Goal: Information Seeking & Learning: Learn about a topic

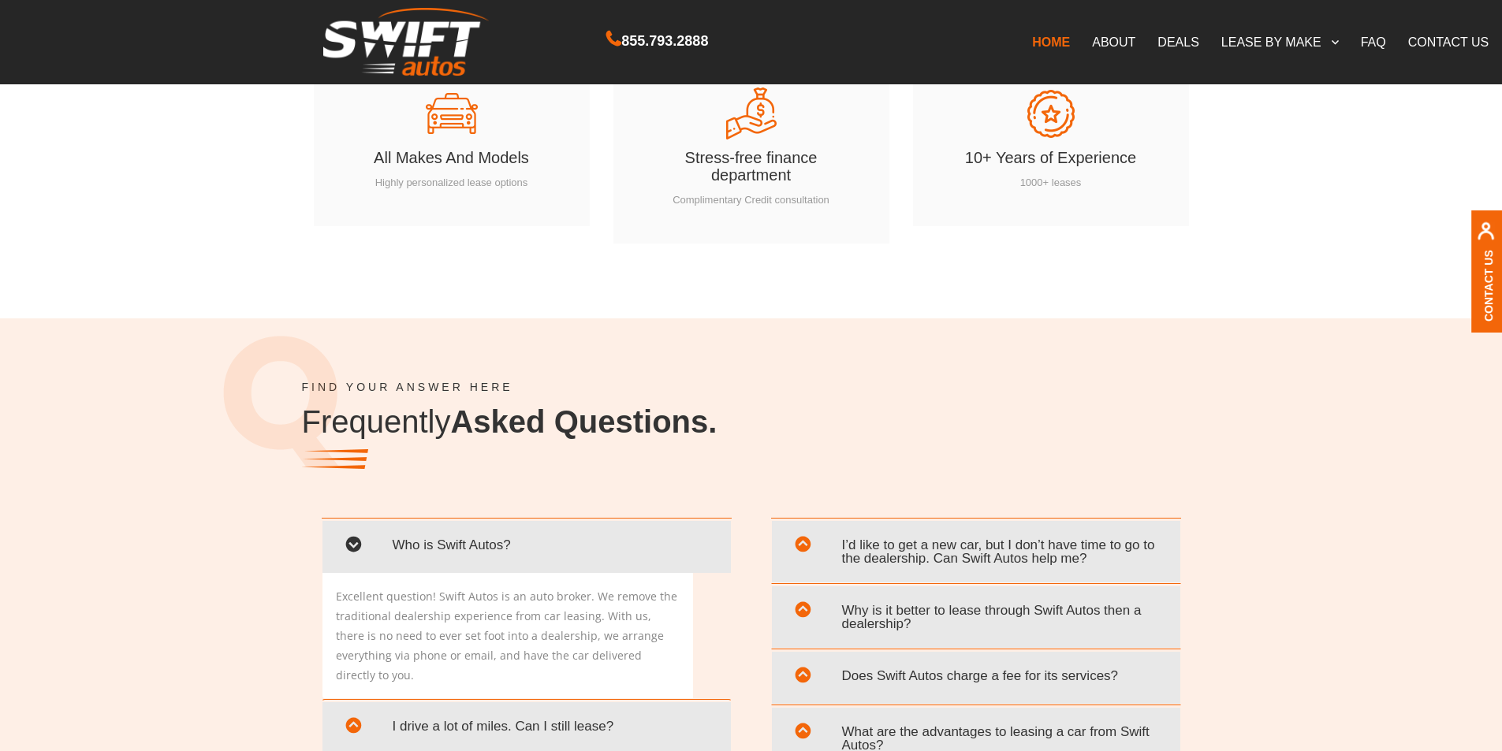
scroll to position [2838, 0]
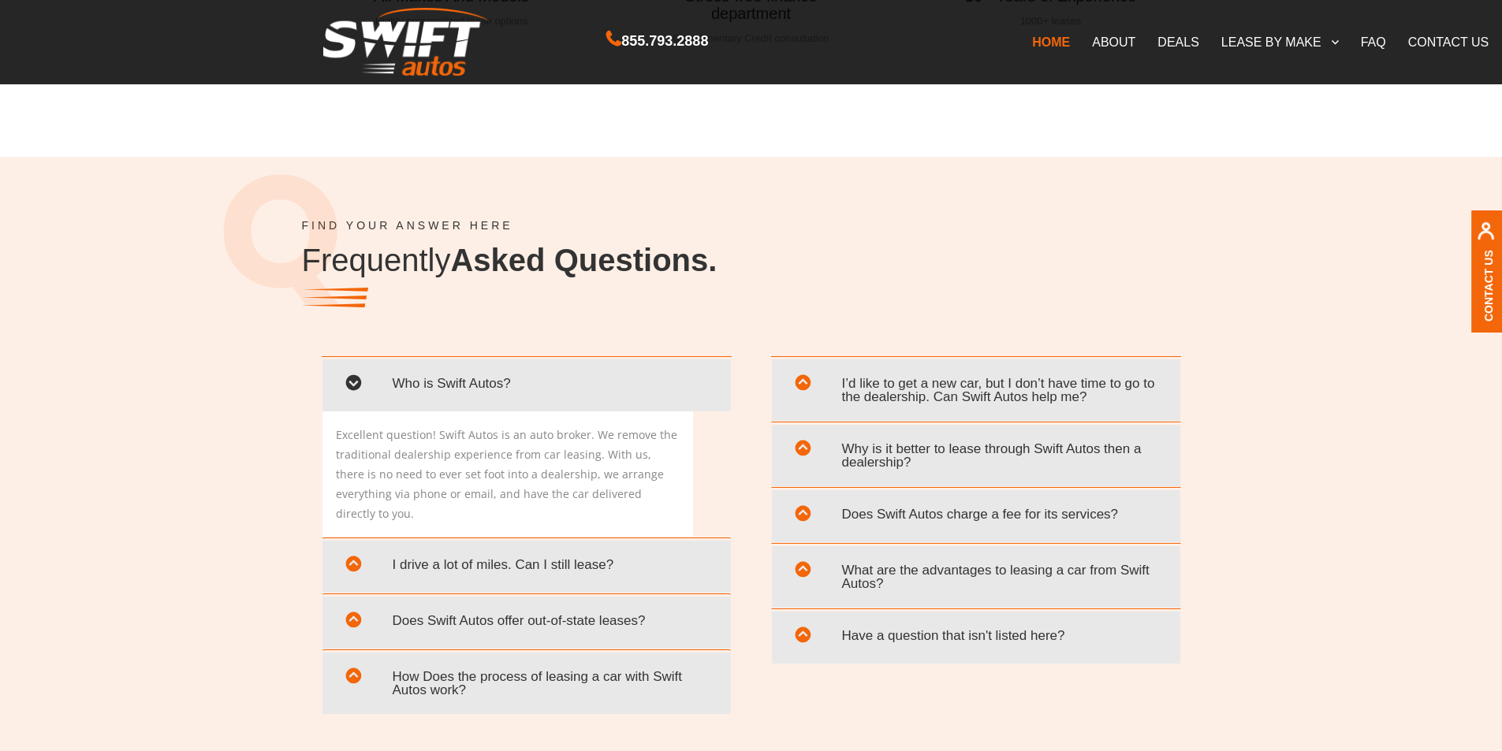
click at [410, 560] on span "I drive a lot of miles. Can I still lease?" at bounding box center [526, 565] width 385 height 32
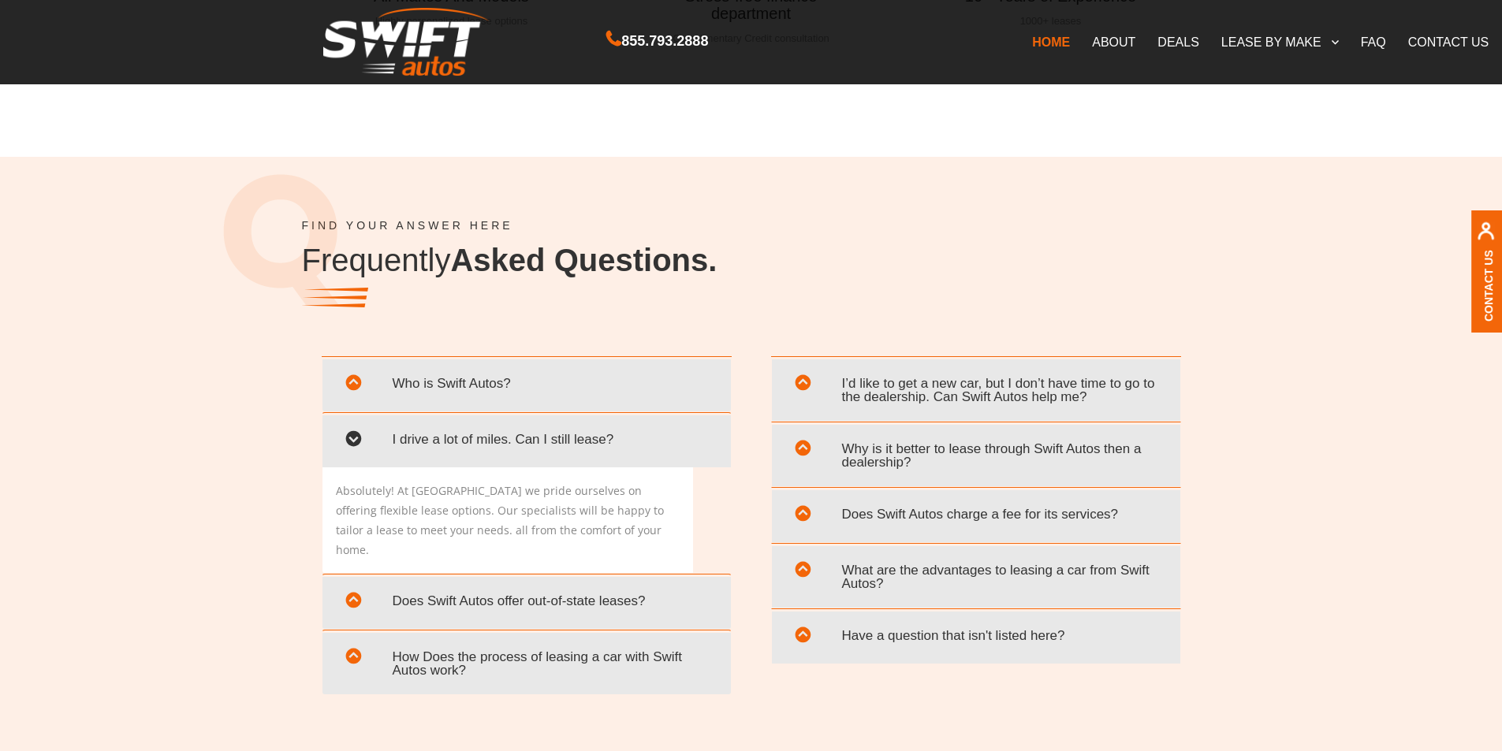
click at [409, 585] on span "Does Swift Autos offer out-of-state leases?" at bounding box center [526, 601] width 385 height 32
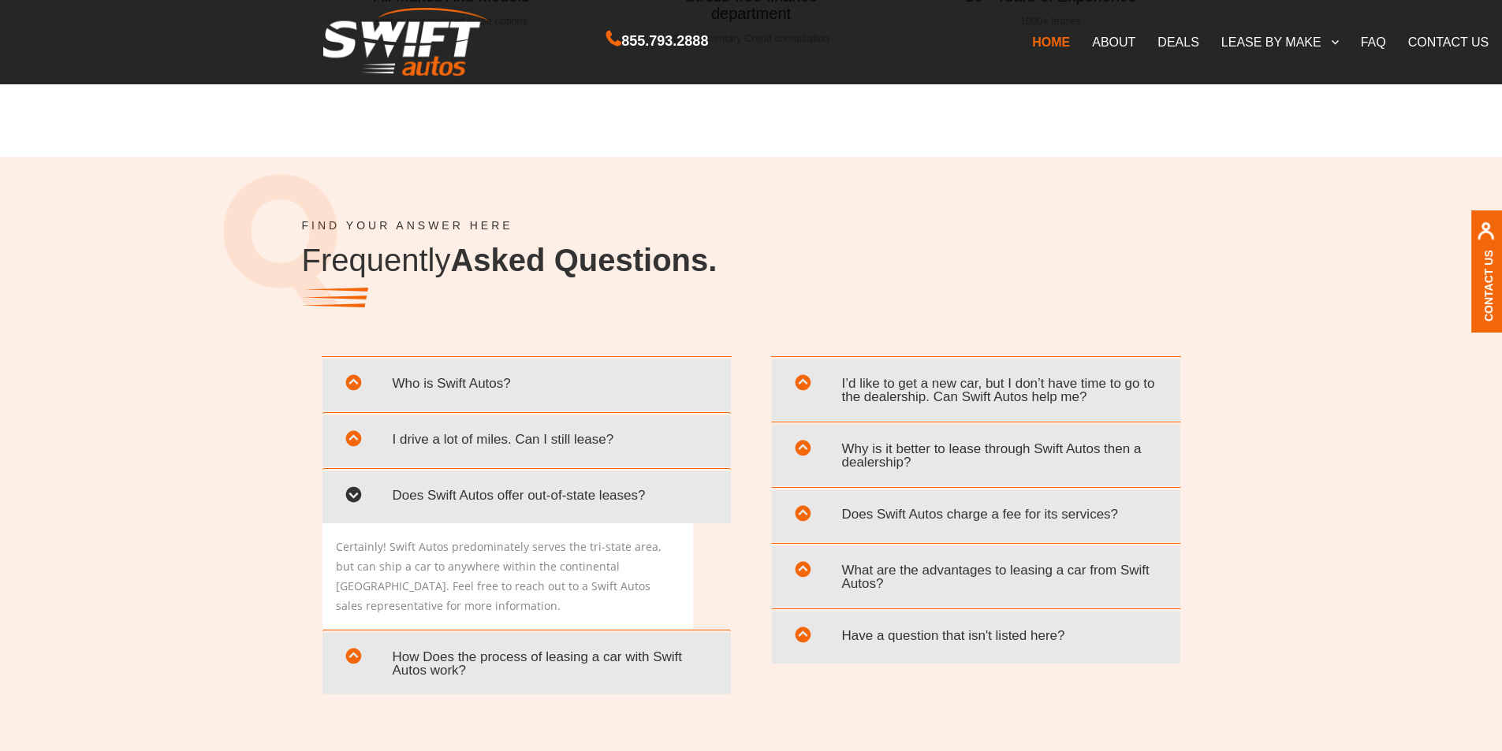
click at [411, 462] on div "I drive a lot of miles. Can I still lease?" at bounding box center [526, 441] width 408 height 52
click at [416, 443] on span "I drive a lot of miles. Can I still lease?" at bounding box center [526, 439] width 385 height 32
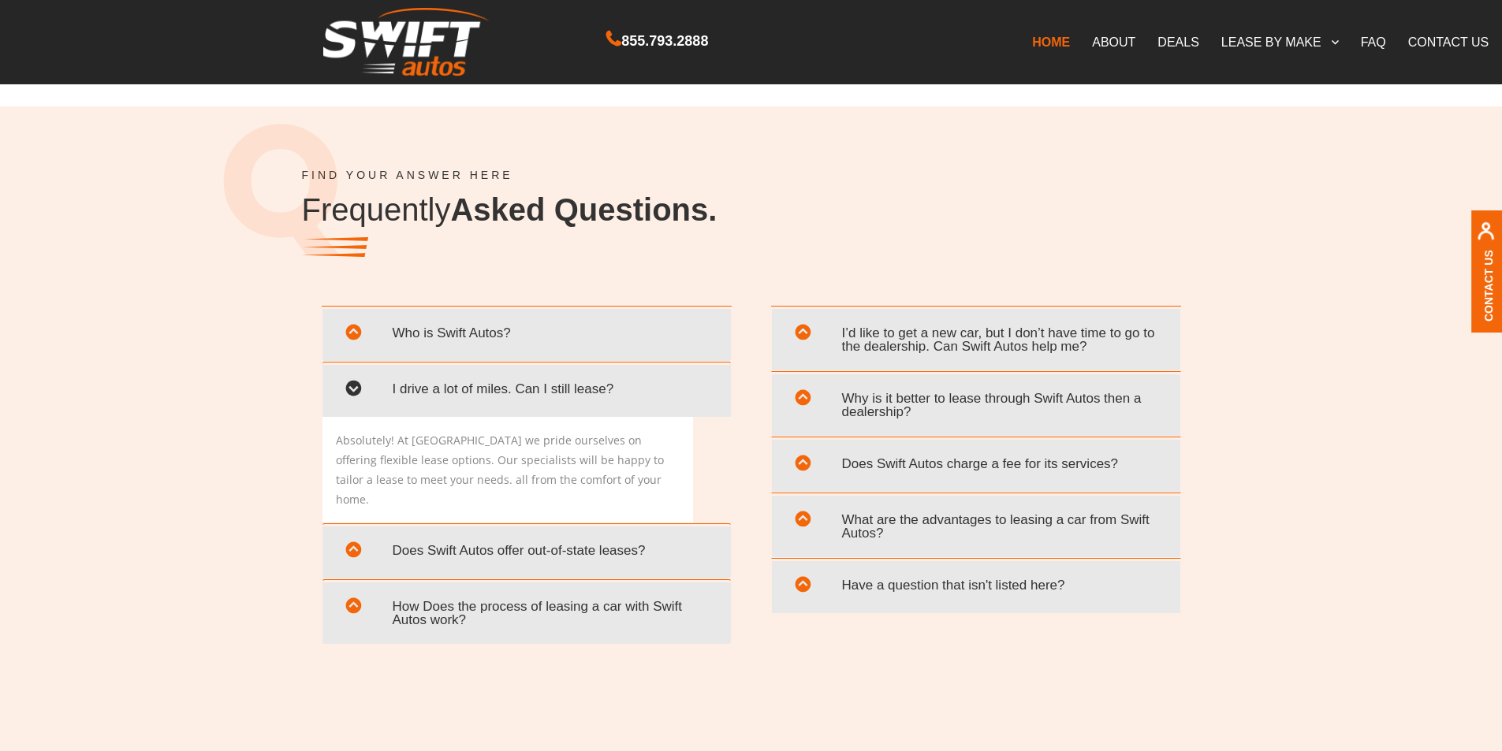
scroll to position [2917, 0]
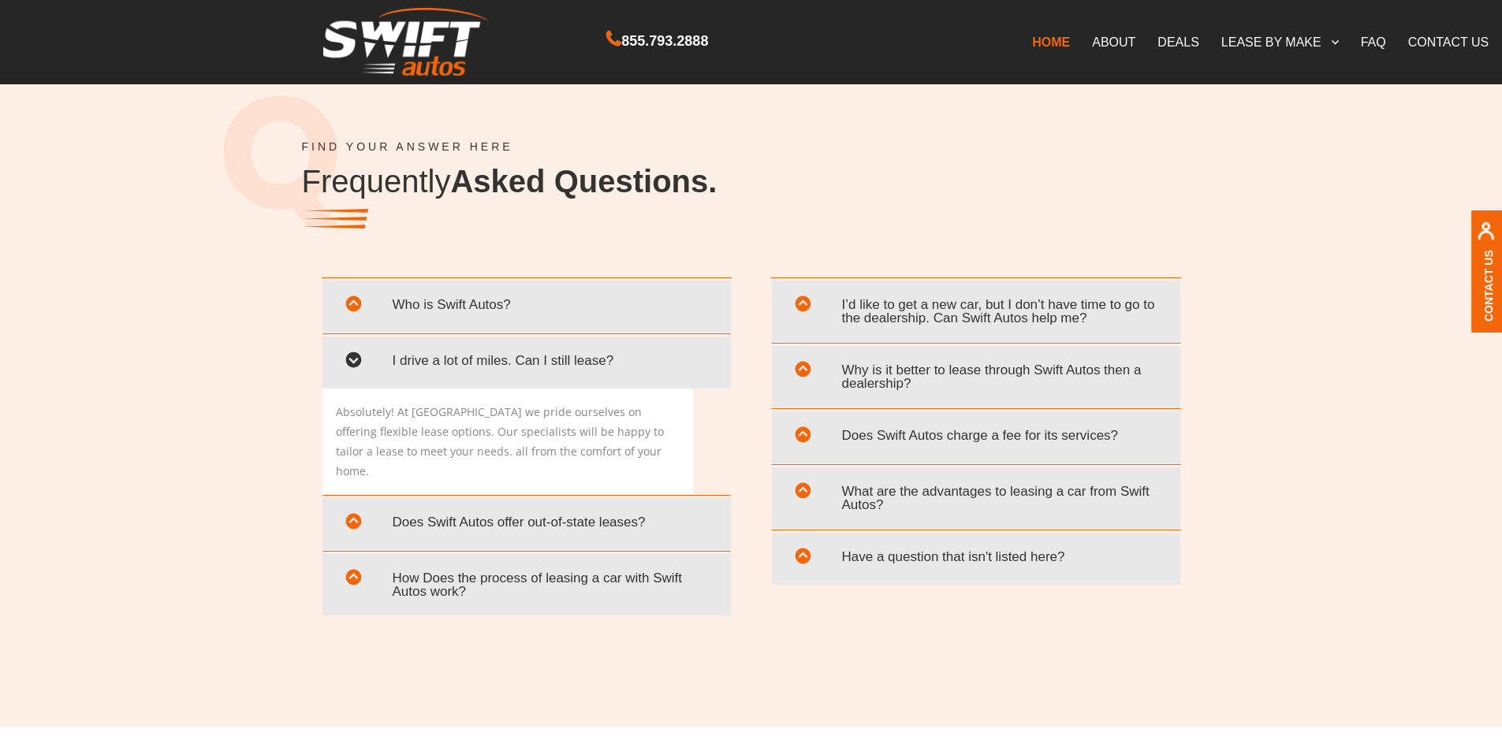
click at [410, 510] on span "Does Swift Autos offer out-of-state leases?" at bounding box center [526, 522] width 385 height 32
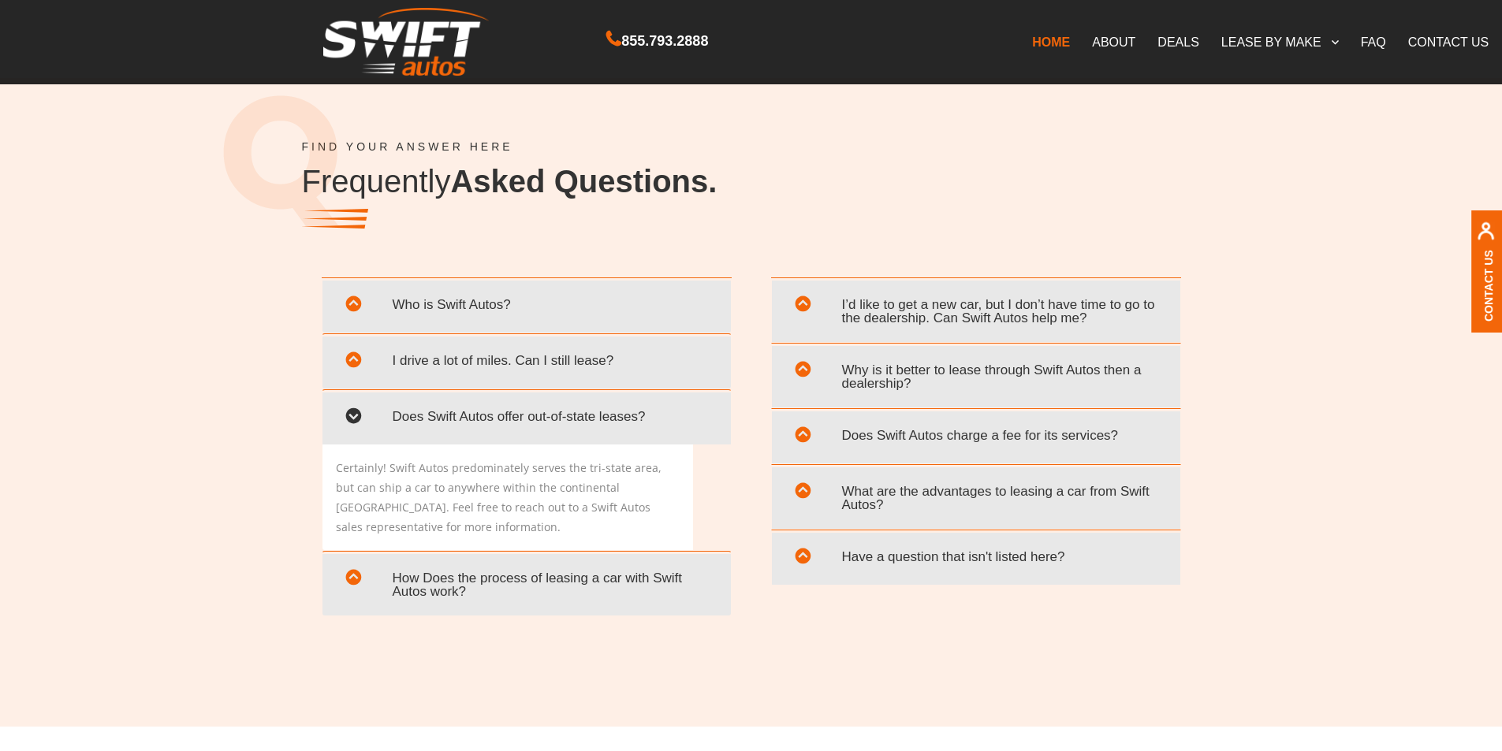
click at [554, 585] on span "How Does the process of leasing a car with Swift Autos work?" at bounding box center [526, 585] width 385 height 46
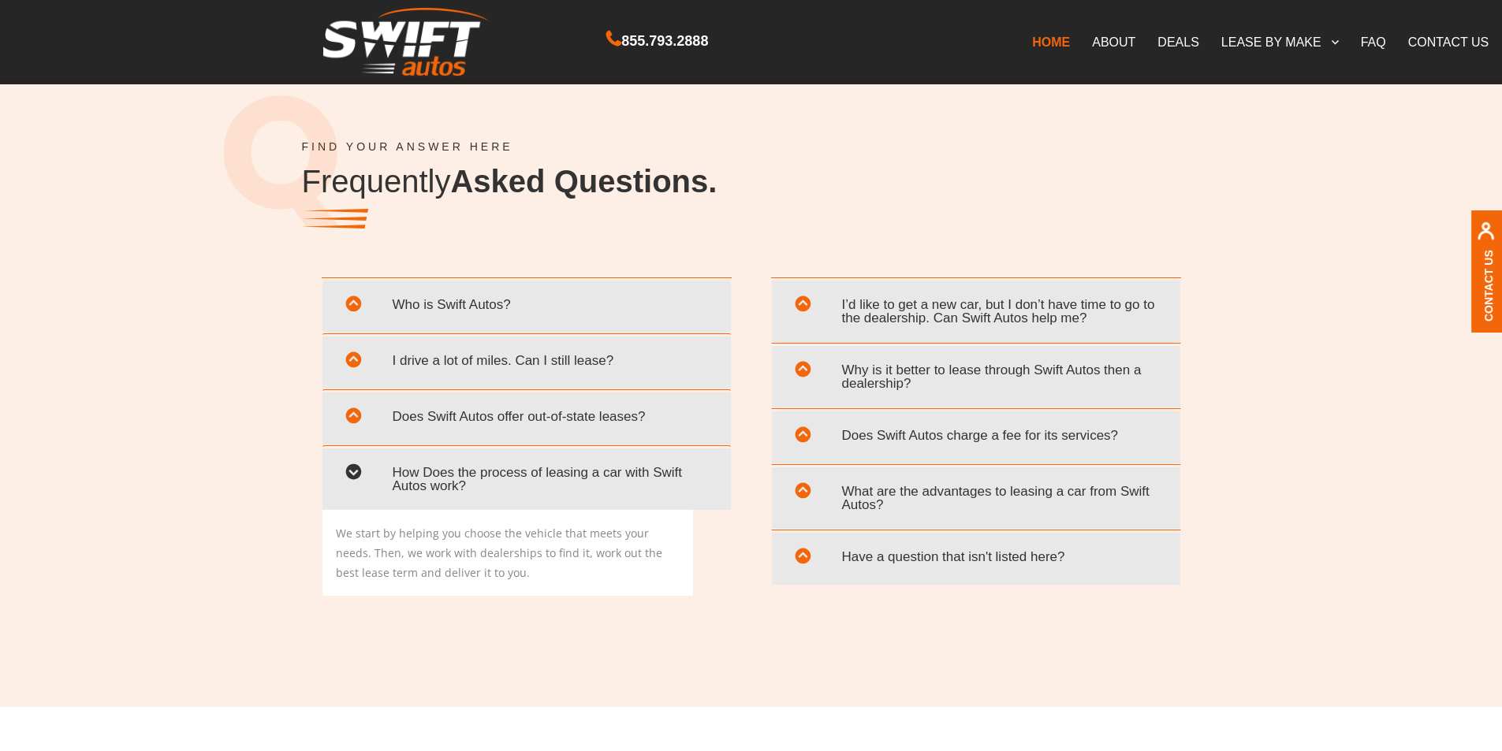
click at [886, 306] on span "I’d like to get a new car, but I don’t have time to go to the dealership. Can S…" at bounding box center [976, 312] width 385 height 46
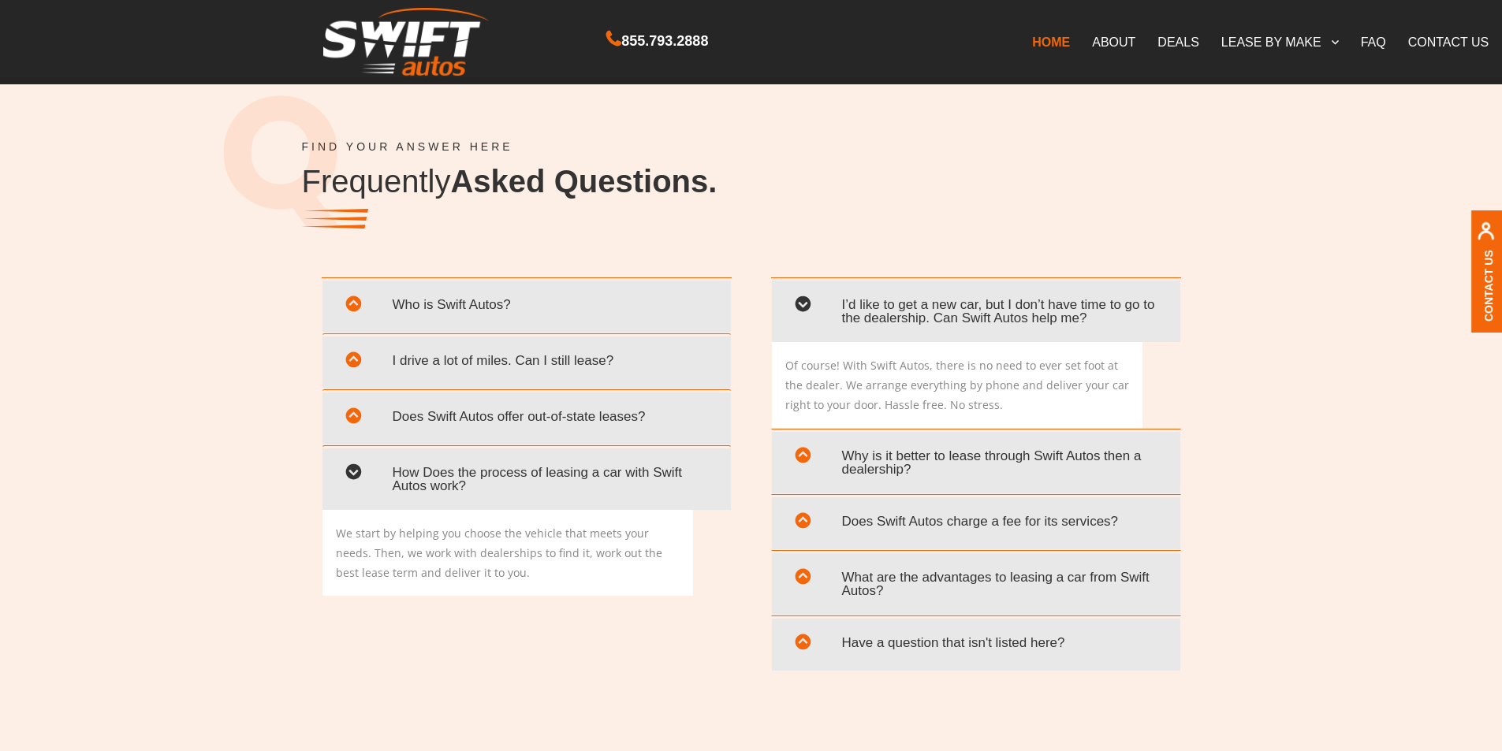
click at [863, 464] on span "Why is it better to lease through Swift Autos then a dealership?" at bounding box center [976, 463] width 385 height 46
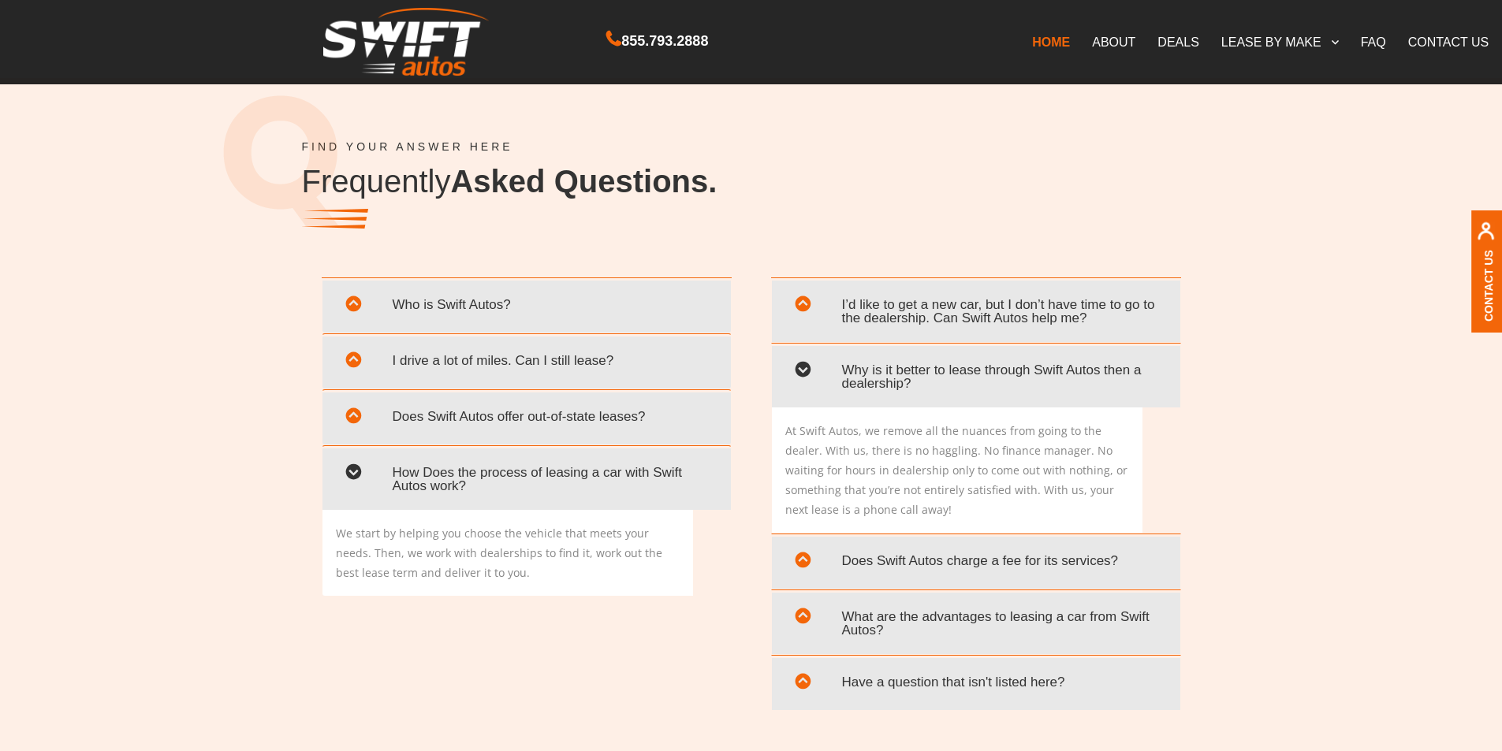
click at [844, 545] on span "Does Swift Autos charge a fee for its services?" at bounding box center [976, 561] width 385 height 32
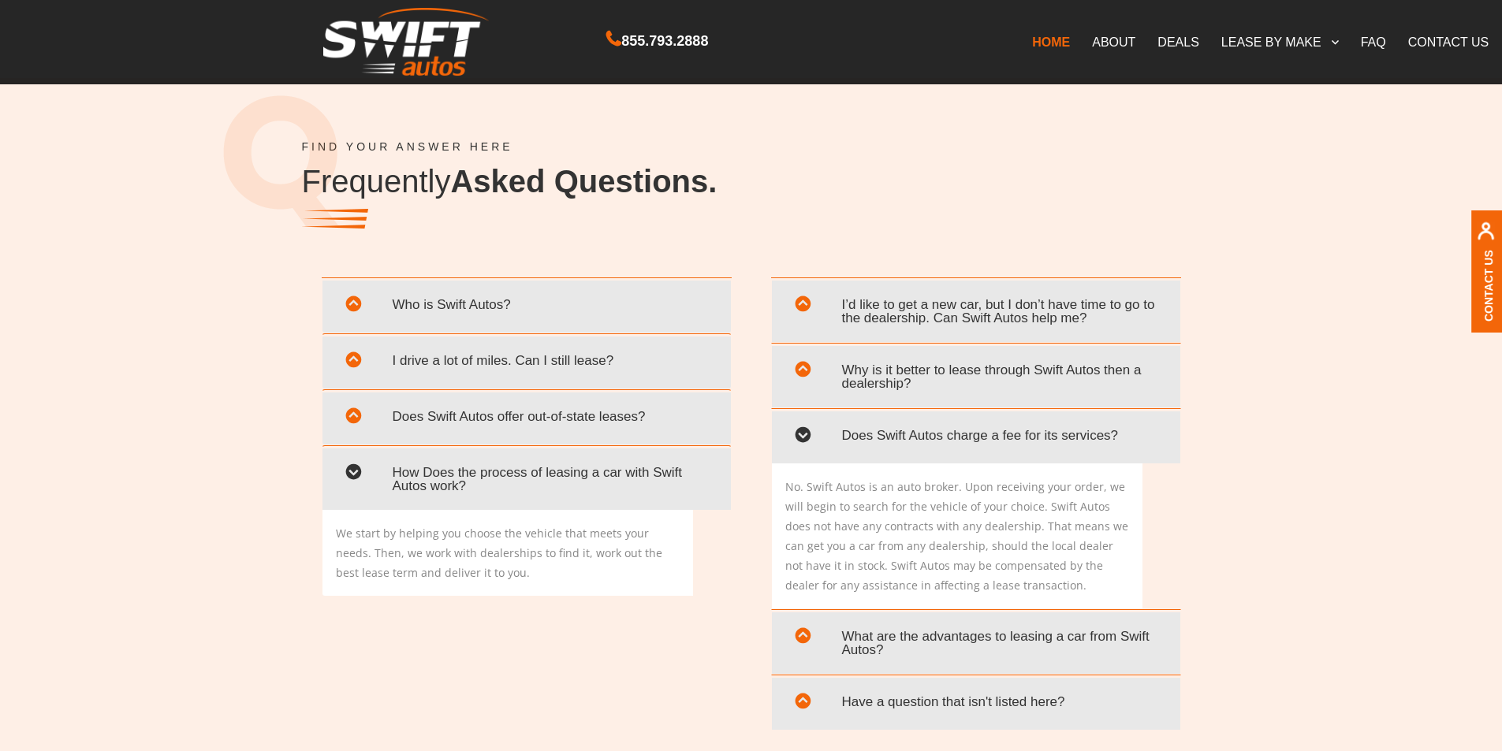
click at [856, 650] on span "What are the advantages to leasing a car from Swift Autos?" at bounding box center [976, 643] width 385 height 46
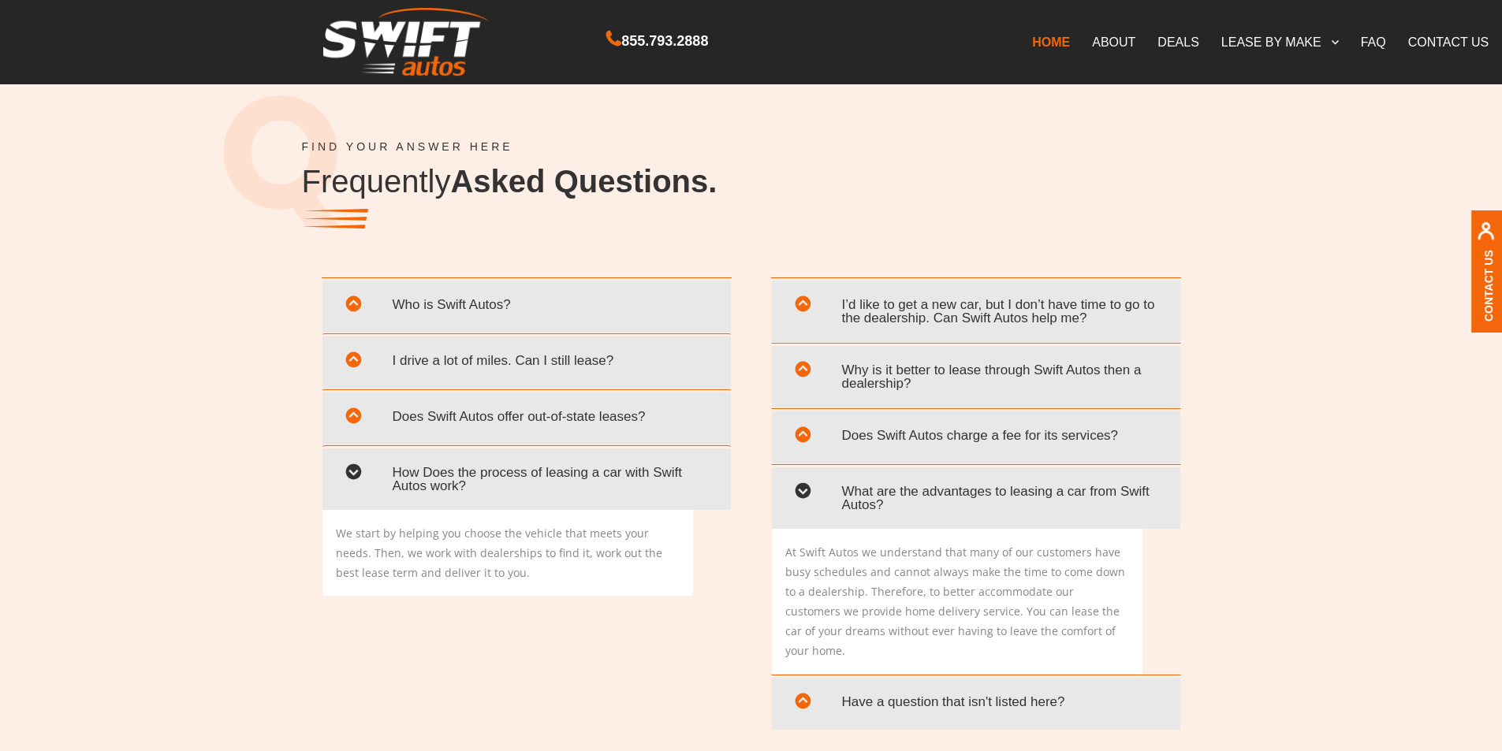
click at [873, 687] on span "Have a question that isn't listed here?" at bounding box center [976, 702] width 385 height 32
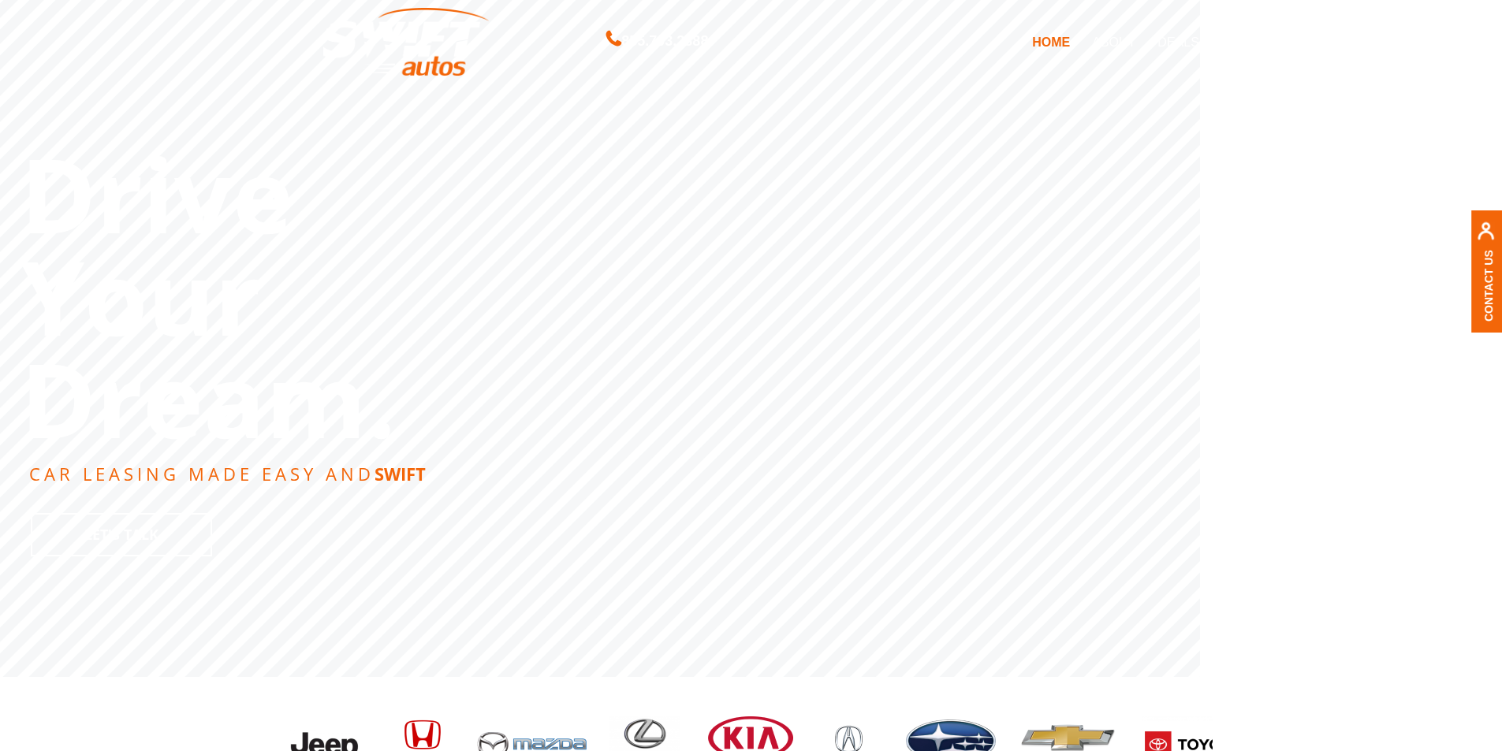
scroll to position [0, 0]
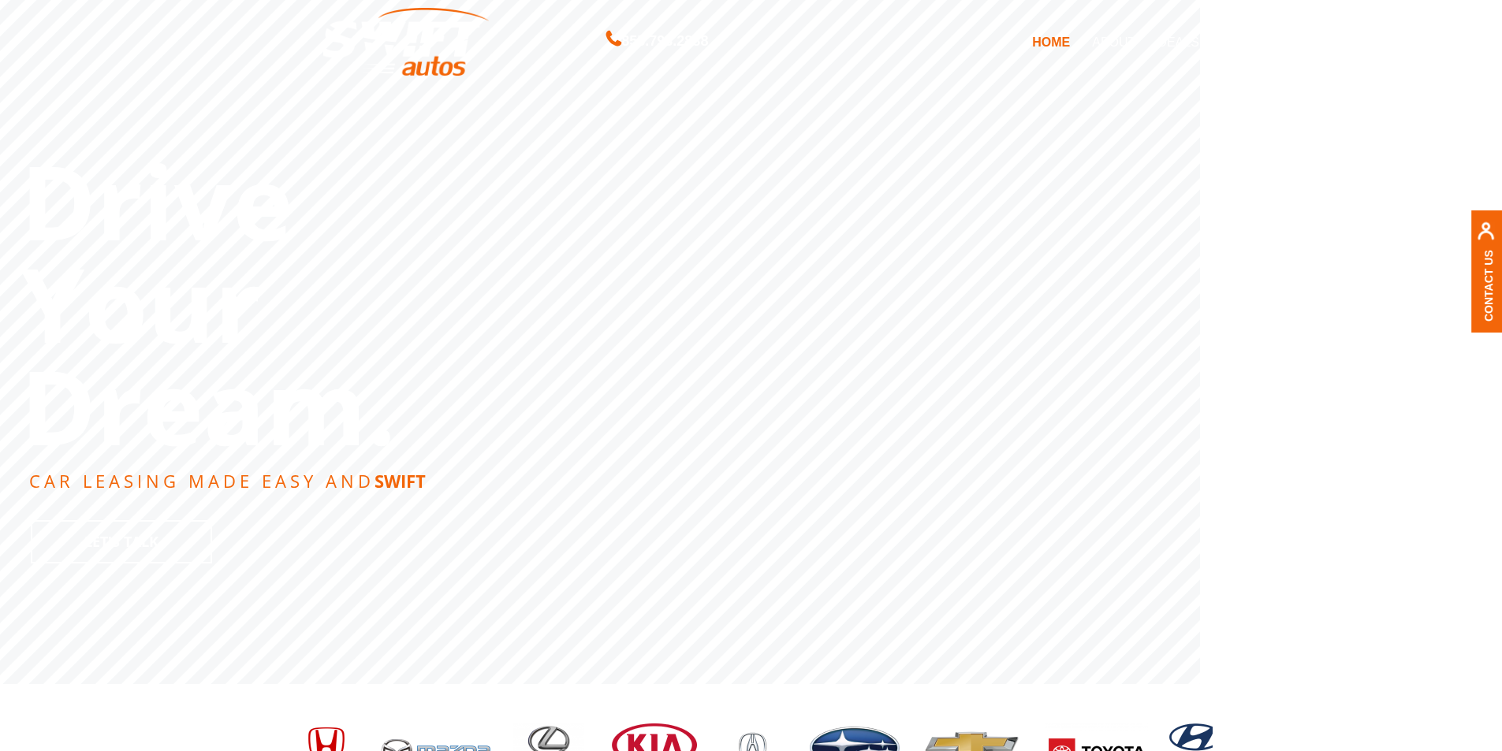
click at [1190, 37] on link "DEALS" at bounding box center [1177, 41] width 63 height 33
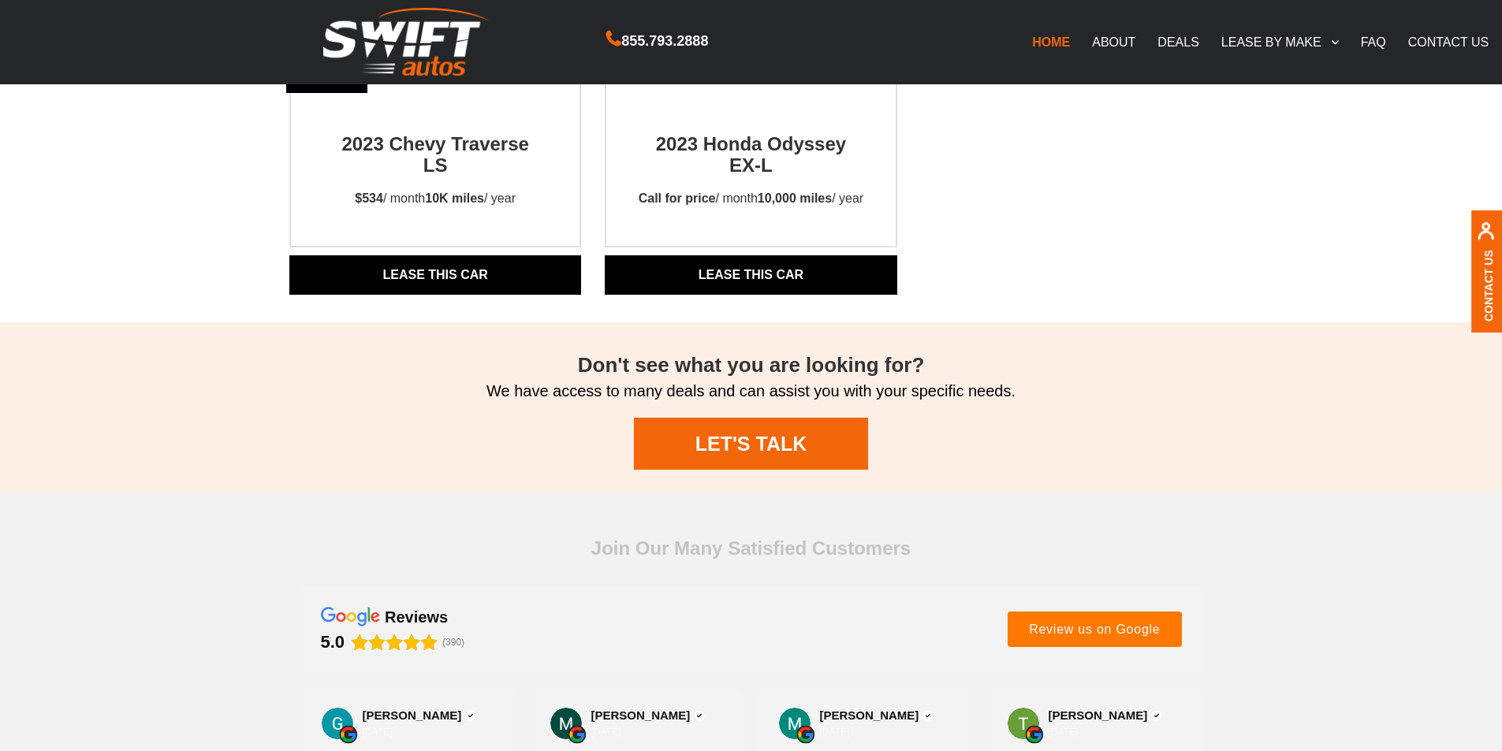
scroll to position [1734, 0]
